Goal: Navigation & Orientation: Find specific page/section

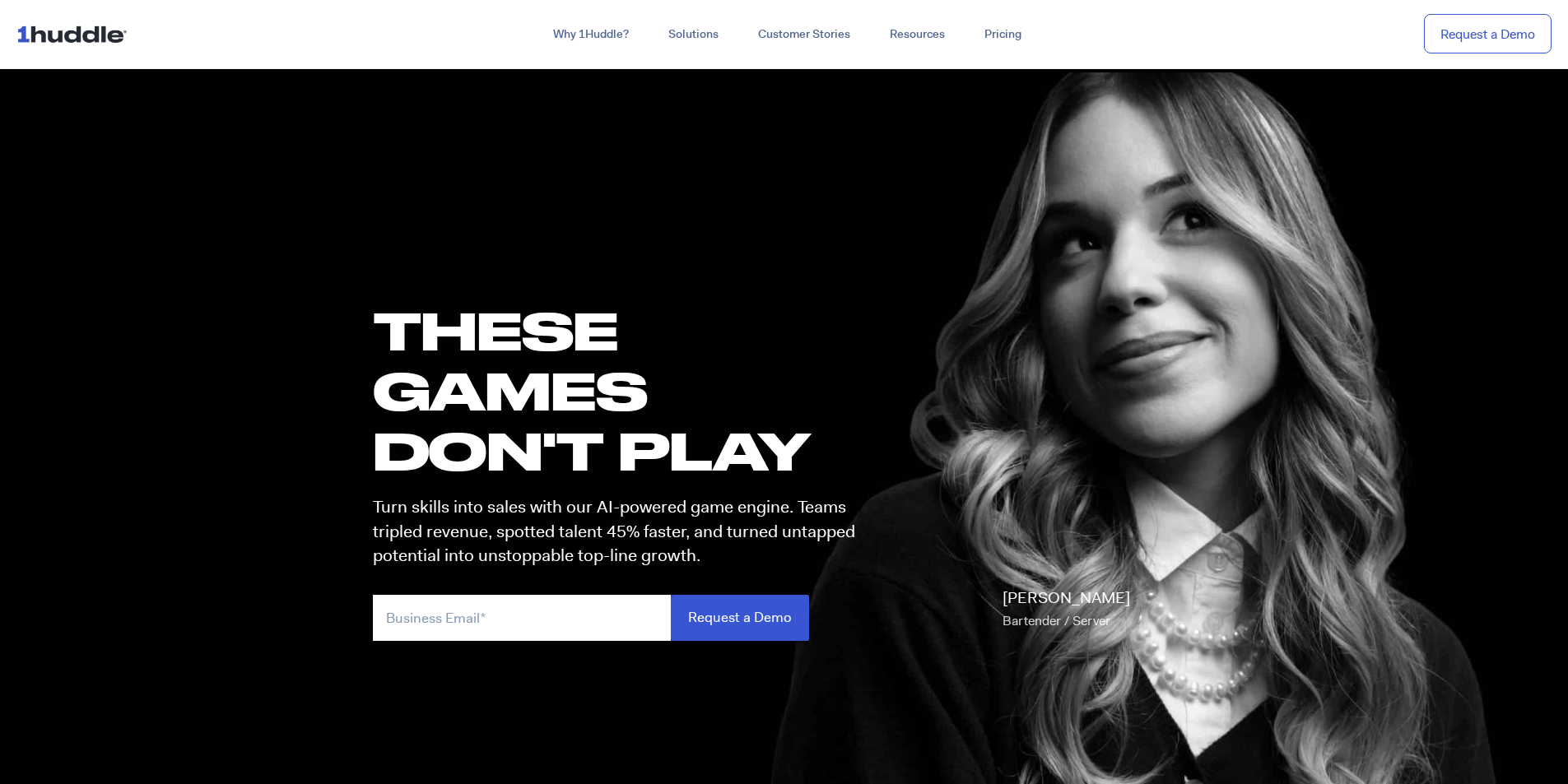
click at [106, 29] on img at bounding box center [75, 34] width 117 height 31
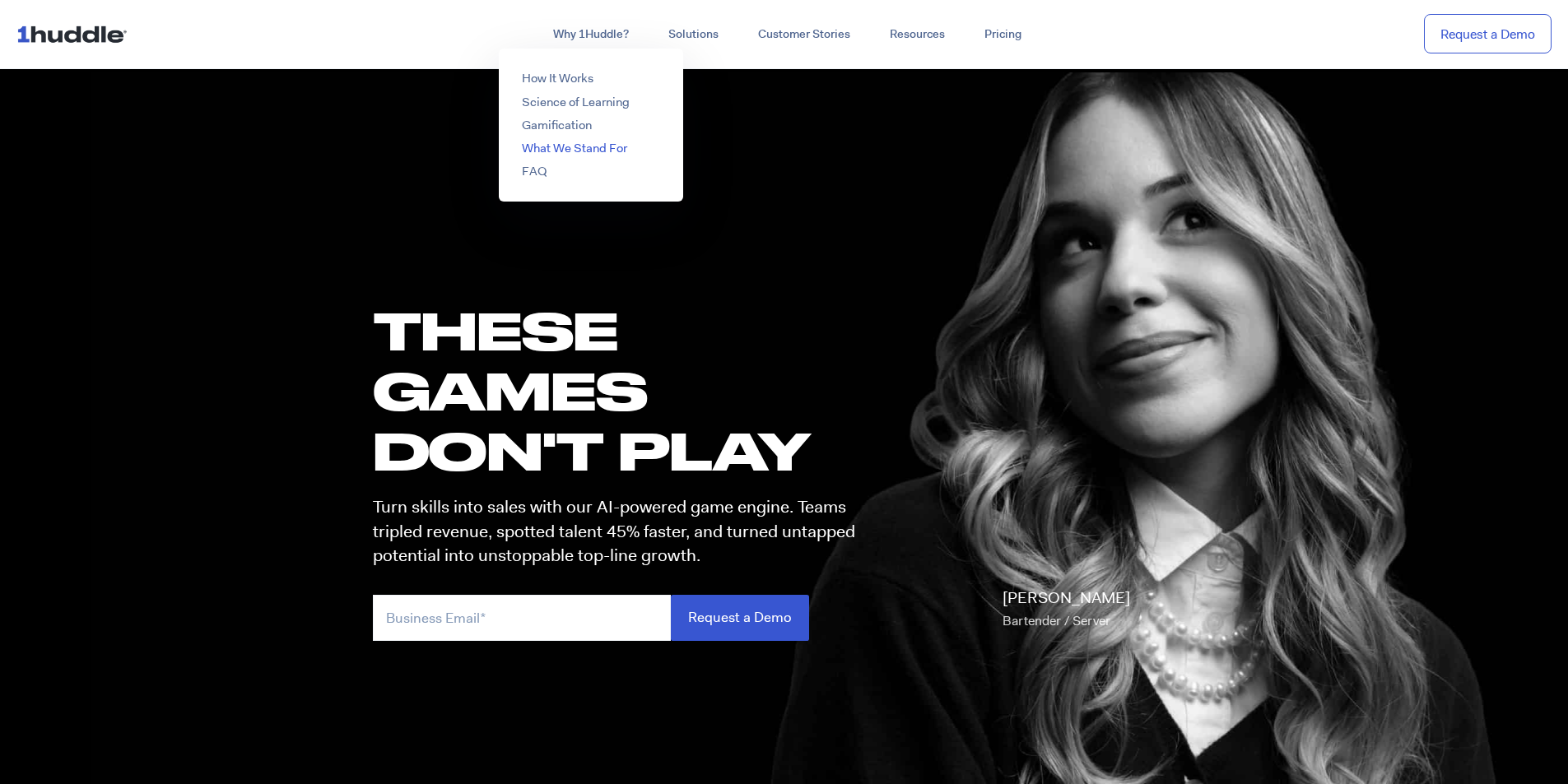
click at [643, 154] on li "What We Stand For" at bounding box center [591, 148] width 184 height 17
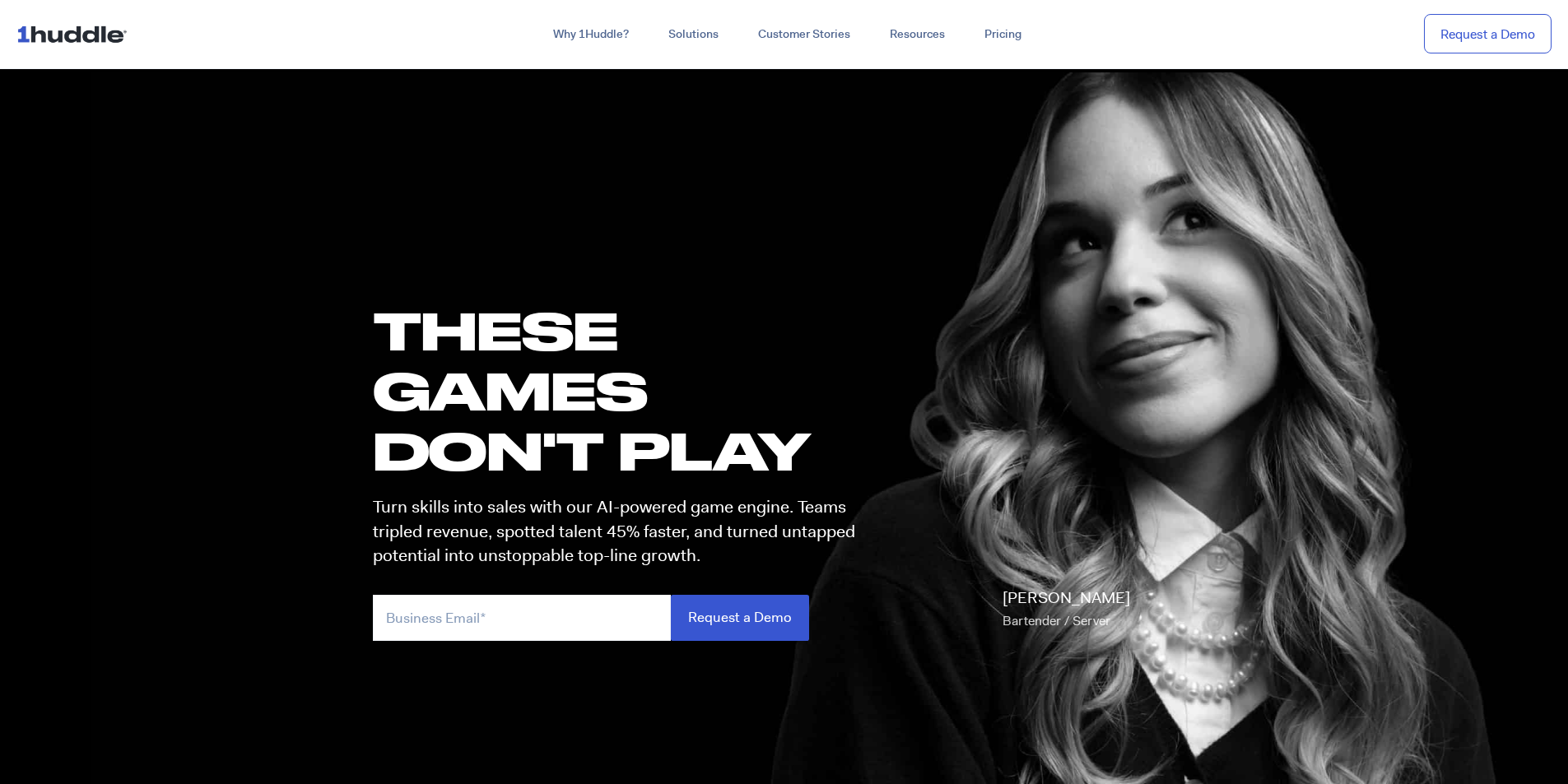
click at [1305, 28] on div "Why 1Huddle? How It Works Science of Learning Gamification What We Stand For FA…" at bounding box center [851, 35] width 1401 height 29
